Goal: Communication & Community: Answer question/provide support

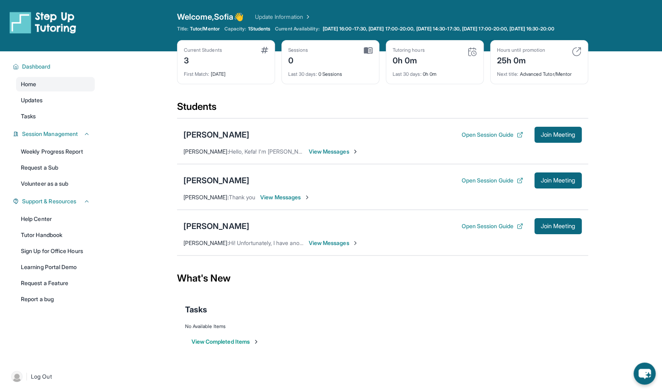
click at [306, 164] on div "Mohammed Elasaidi Open Session Guide Join Meeting Sofia Canseco : Hello, Kefa! …" at bounding box center [382, 141] width 411 height 46
click at [216, 183] on div "[PERSON_NAME]" at bounding box center [216, 180] width 66 height 11
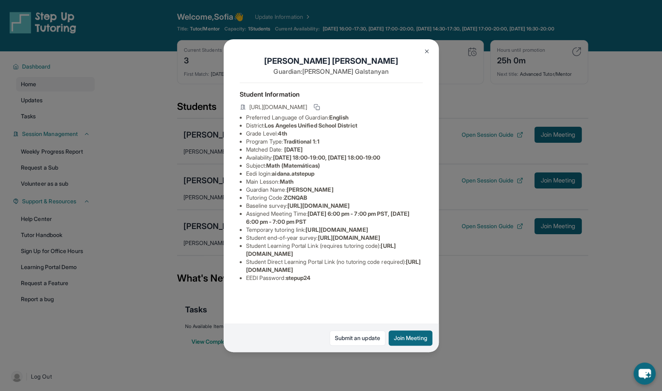
click at [194, 198] on div "[PERSON_NAME] Guardian: [PERSON_NAME] Student Information [URL][DOMAIN_NAME] Pr…" at bounding box center [331, 195] width 662 height 391
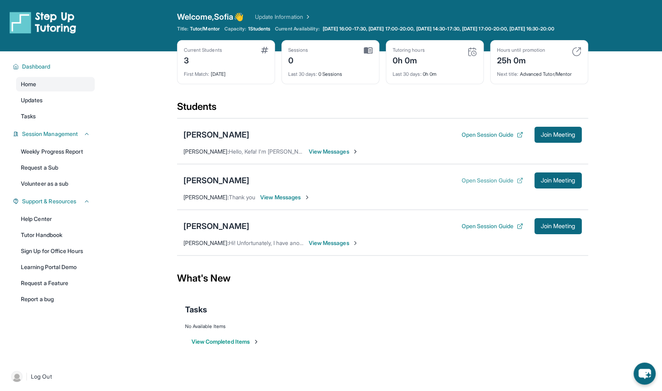
click at [477, 185] on button "Open Session Guide" at bounding box center [491, 181] width 61 height 8
click at [550, 189] on button "Join Meeting" at bounding box center [557, 181] width 47 height 16
click at [559, 183] on span "Join Meeting" at bounding box center [557, 180] width 35 height 5
click at [547, 189] on button "Join Meeting" at bounding box center [557, 181] width 47 height 16
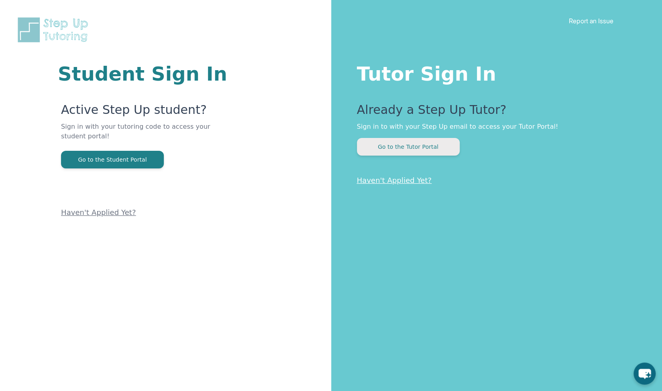
click at [402, 141] on button "Go to the Tutor Portal" at bounding box center [408, 147] width 103 height 18
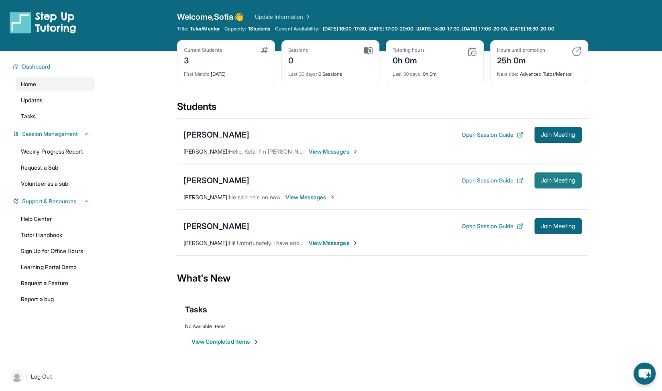
click at [543, 189] on button "Join Meeting" at bounding box center [557, 181] width 47 height 16
click at [554, 183] on span "Join Meeting" at bounding box center [557, 180] width 35 height 5
click at [541, 143] on button "Join Meeting" at bounding box center [557, 135] width 47 height 16
click at [201, 186] on div "[PERSON_NAME]" at bounding box center [216, 180] width 66 height 11
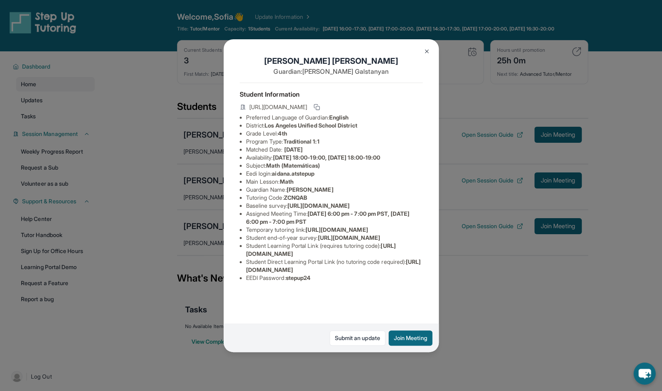
scroll to position [47, 0]
drag, startPoint x: 321, startPoint y: 230, endPoint x: 297, endPoint y: 223, distance: 24.8
click at [297, 226] on li "Temporary tutoring link : [URL][DOMAIN_NAME]" at bounding box center [334, 230] width 177 height 8
click at [305, 226] on span "[URL][DOMAIN_NAME]" at bounding box center [336, 229] width 62 height 7
click at [303, 257] on span "[URL][DOMAIN_NAME]" at bounding box center [321, 249] width 150 height 15
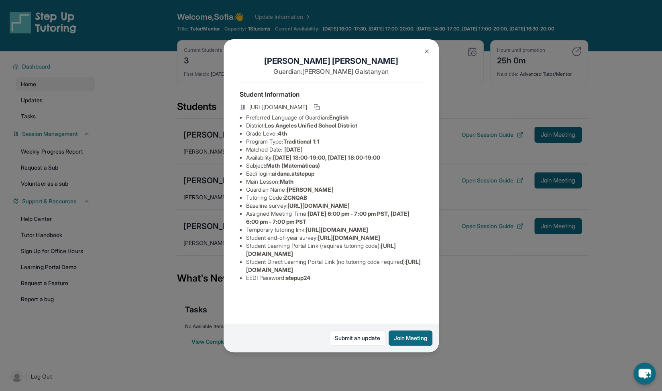
click at [303, 257] on span "[URL][DOMAIN_NAME]" at bounding box center [321, 249] width 150 height 15
click at [303, 257] on span "https://student-portal.stepuptutoring.org/student" at bounding box center [321, 249] width 150 height 15
drag, startPoint x: 386, startPoint y: 285, endPoint x: 244, endPoint y: 285, distance: 142.4
click at [244, 282] on ul "Preferred Language of Guardian: English District: Los Angeles Unified School Di…" at bounding box center [331, 198] width 183 height 169
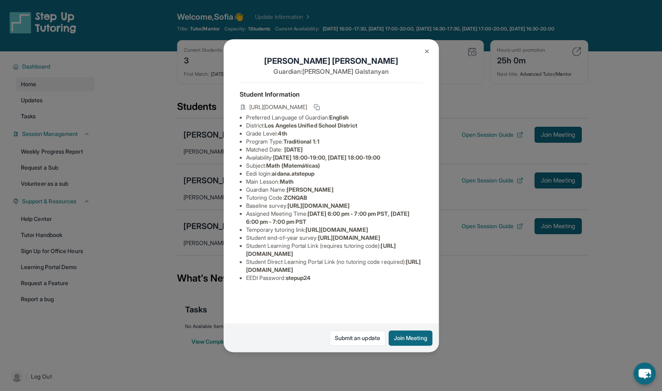
click at [310, 281] on span "stepup24" at bounding box center [298, 277] width 25 height 7
click at [321, 282] on li "EEDI Password : stepup24" at bounding box center [334, 278] width 177 height 8
drag, startPoint x: 244, startPoint y: 302, endPoint x: 416, endPoint y: 301, distance: 172.5
click at [416, 301] on div "Aidan Avetyan Guardian: Adelina Galstanyan Student Information https://student-…" at bounding box center [330, 195] width 215 height 313
copy span "https://student-portal.stepuptutoring.org/student/ZCNQAB"
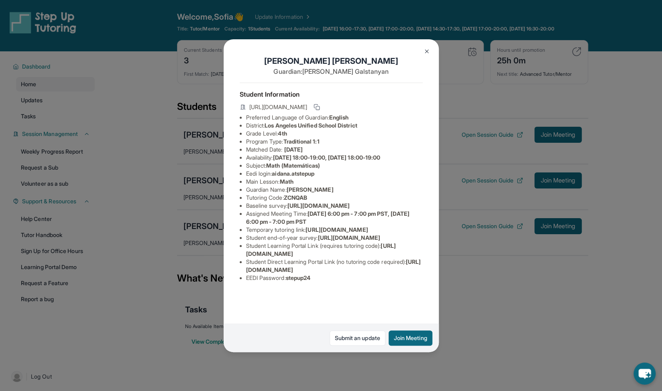
click at [383, 257] on span "https://student-portal.stepuptutoring.org/student" at bounding box center [321, 249] width 150 height 15
click at [407, 338] on button "Join Meeting" at bounding box center [410, 338] width 44 height 15
